Goal: Information Seeking & Learning: Learn about a topic

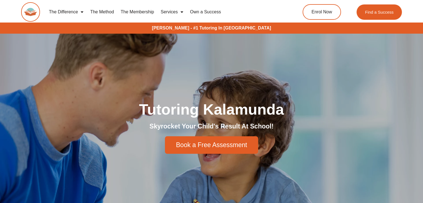
click at [82, 11] on span "Menu" at bounding box center [81, 12] width 6 height 10
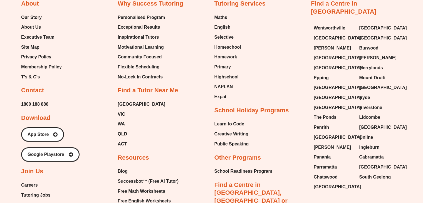
scroll to position [1249, 0]
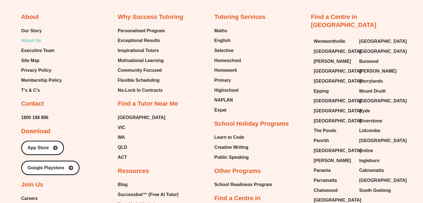
click at [36, 36] on span "About Us" at bounding box center [31, 40] width 20 height 8
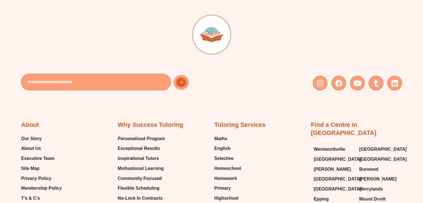
scroll to position [1167, 0]
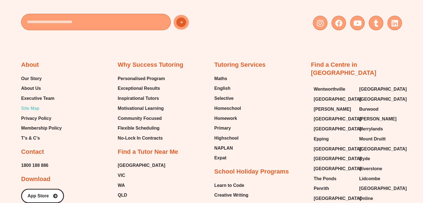
click at [31, 107] on span "Site Map" at bounding box center [30, 108] width 18 height 8
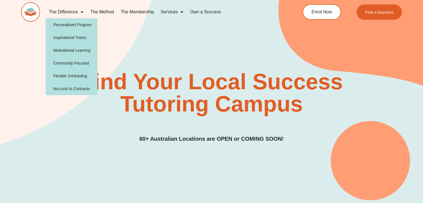
click at [72, 13] on link "The Difference" at bounding box center [66, 12] width 41 height 13
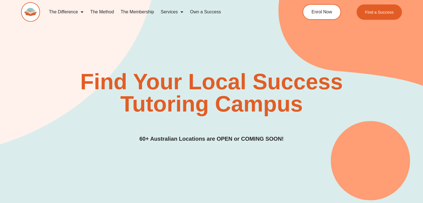
click at [72, 13] on link "The Difference" at bounding box center [66, 12] width 41 height 13
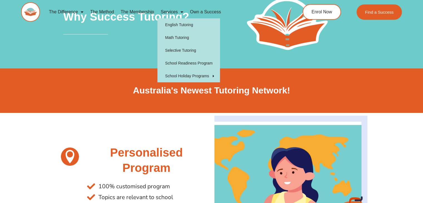
click at [170, 13] on link "Services" at bounding box center [171, 12] width 29 height 13
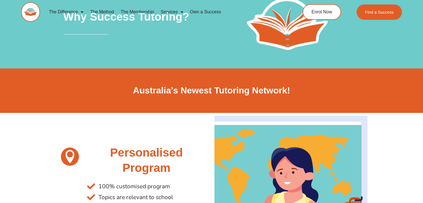
click at [169, 10] on link "Services" at bounding box center [171, 12] width 29 height 13
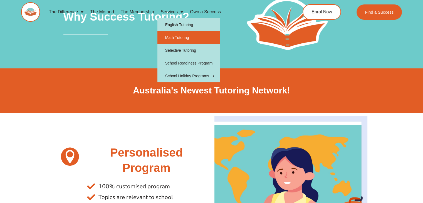
click at [175, 35] on link "Math Tutoring" at bounding box center [188, 37] width 63 height 13
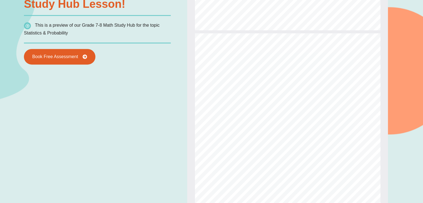
scroll to position [1253, 0]
type input "*"
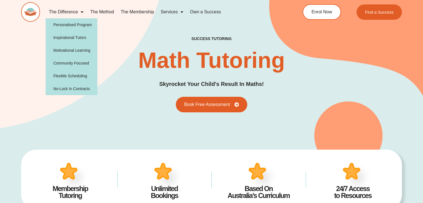
click at [53, 11] on link "The Difference" at bounding box center [66, 12] width 41 height 13
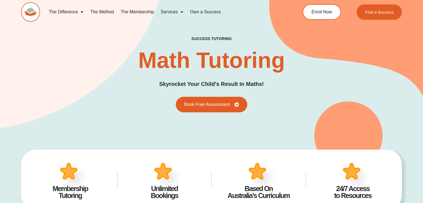
click at [71, 12] on link "The Difference" at bounding box center [66, 12] width 41 height 13
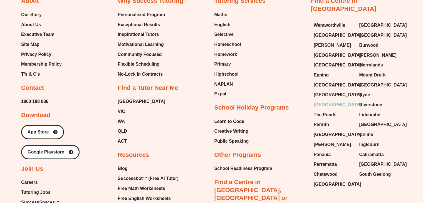
scroll to position [1751, 0]
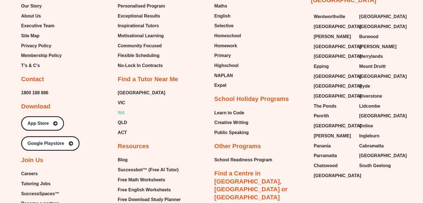
click at [120, 114] on span "WA" at bounding box center [121, 113] width 7 height 8
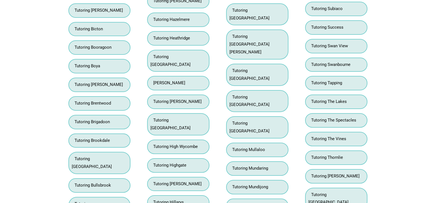
scroll to position [1971, 0]
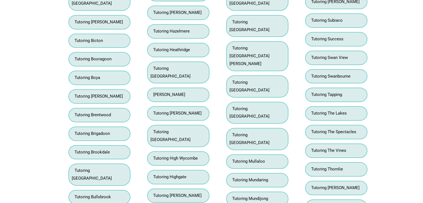
click at [182, 156] on link "Tutoring High Wycombe" at bounding box center [173, 158] width 47 height 5
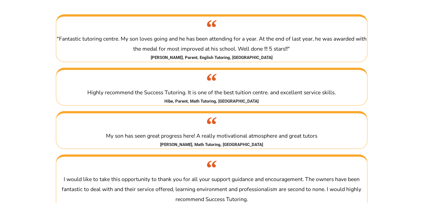
scroll to position [1028, 0]
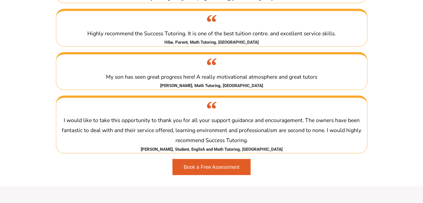
drag, startPoint x: 421, startPoint y: 71, endPoint x: 382, endPoint y: 7, distance: 74.5
click at [421, 70] on section "What students and parents in [GEOGRAPHIC_DATA] are saying about Success Tutorin…" at bounding box center [211, 48] width 423 height 273
